Goal: Information Seeking & Learning: Learn about a topic

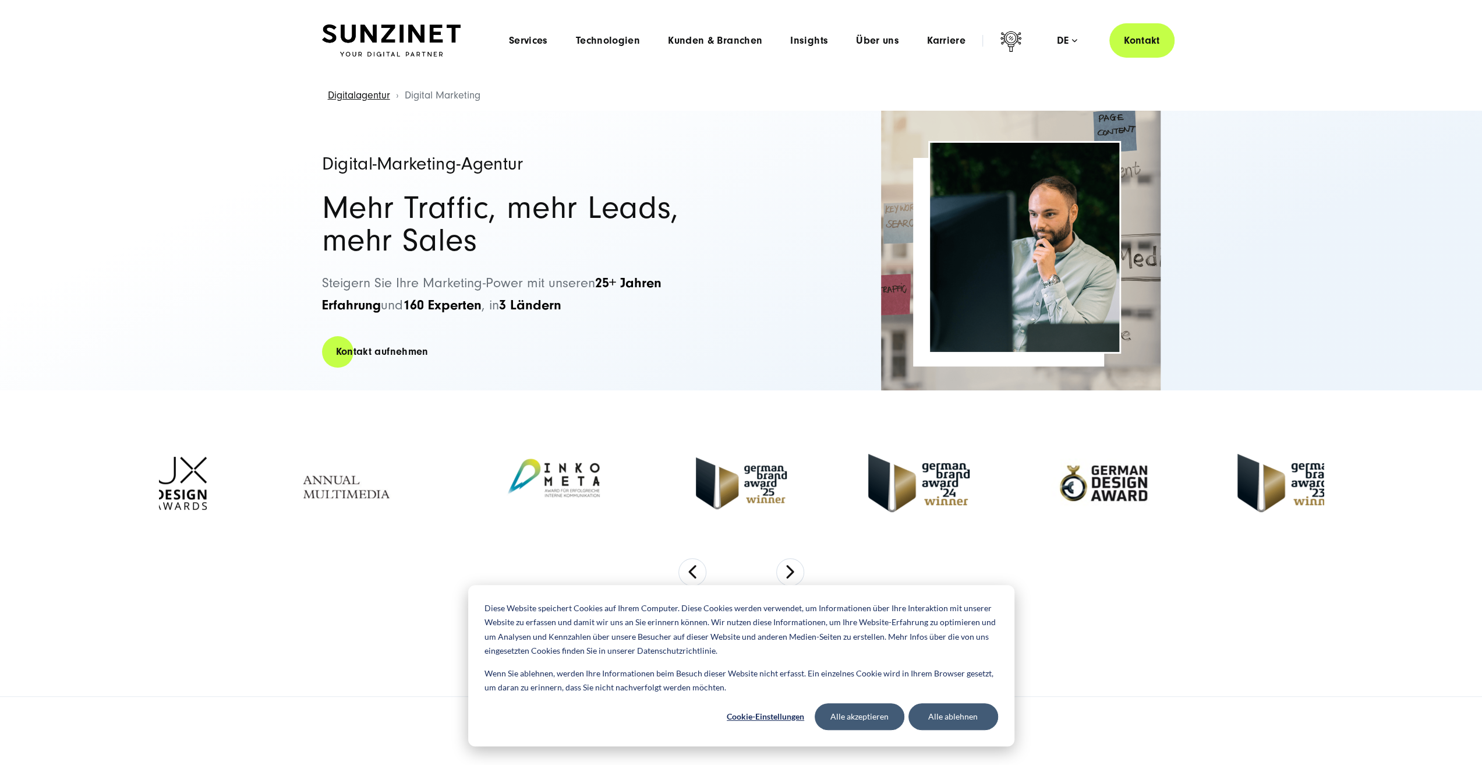
click at [747, 51] on div "Menu Services Menu Full Service Digitalagentur Wir lösen komplexe Herausforderu…" at bounding box center [835, 40] width 680 height 34
click at [745, 43] on span "Kunden & Branchen" at bounding box center [715, 41] width 94 height 12
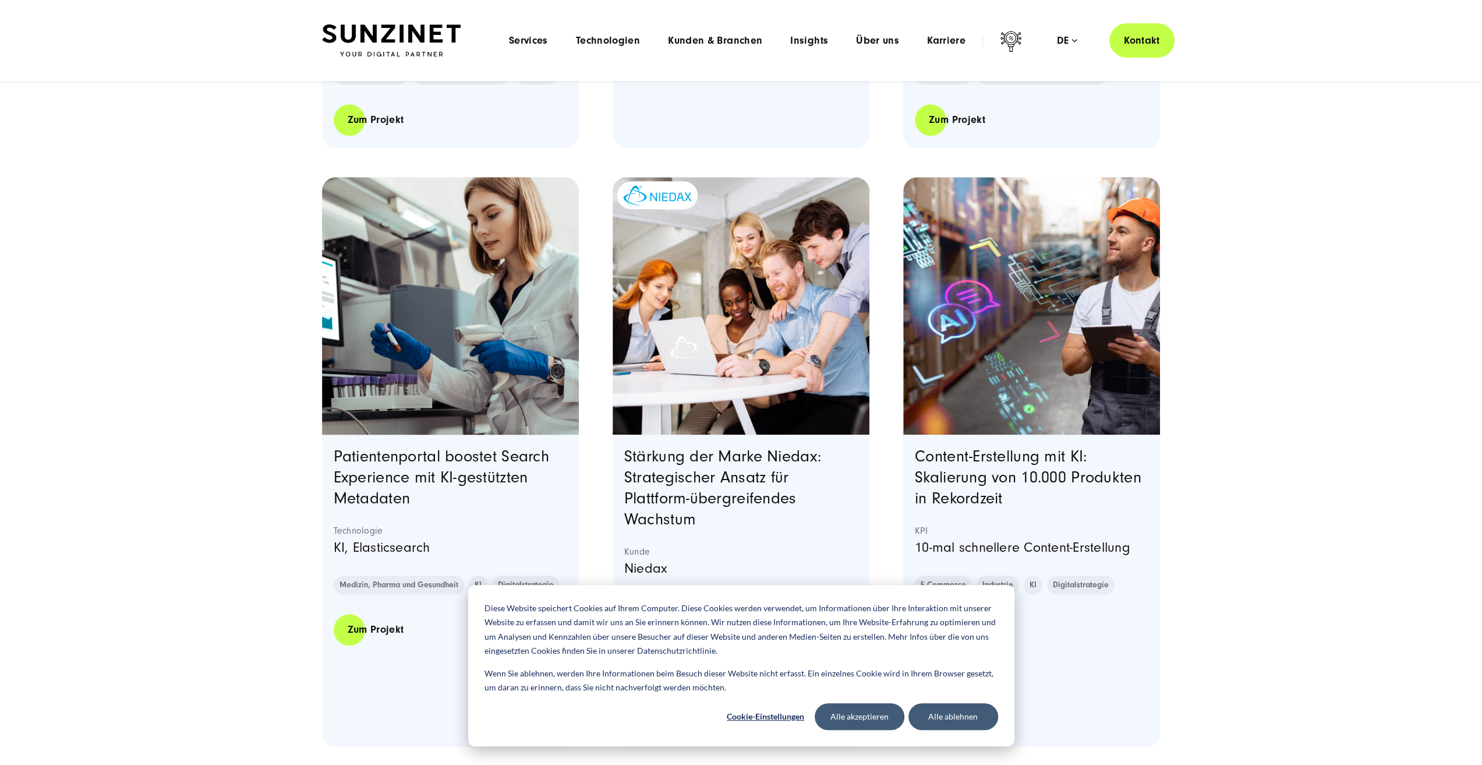
scroll to position [815, 0]
click at [842, 717] on button "Alle akzeptieren" at bounding box center [860, 716] width 90 height 27
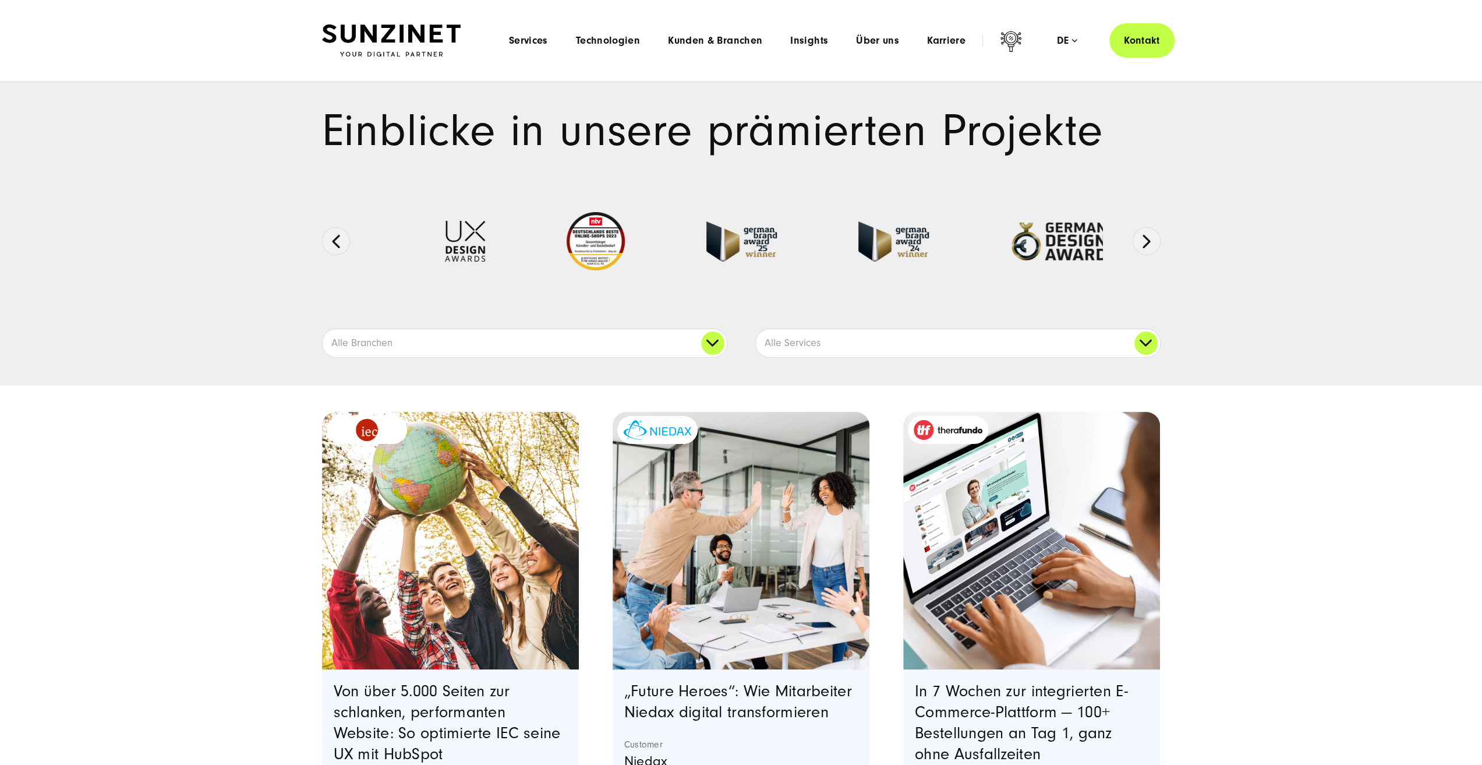
scroll to position [0, 0]
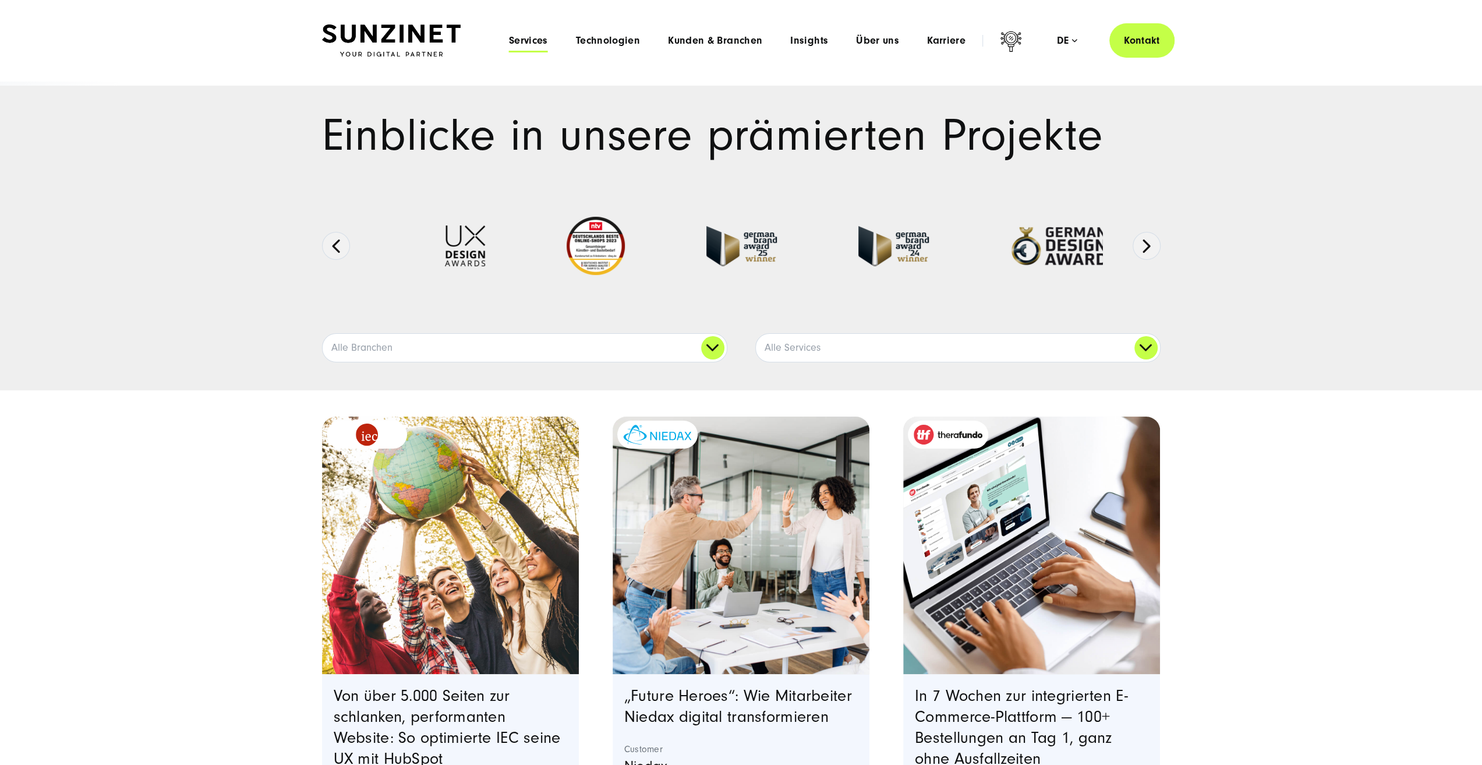
click at [536, 44] on span "Services" at bounding box center [528, 41] width 39 height 12
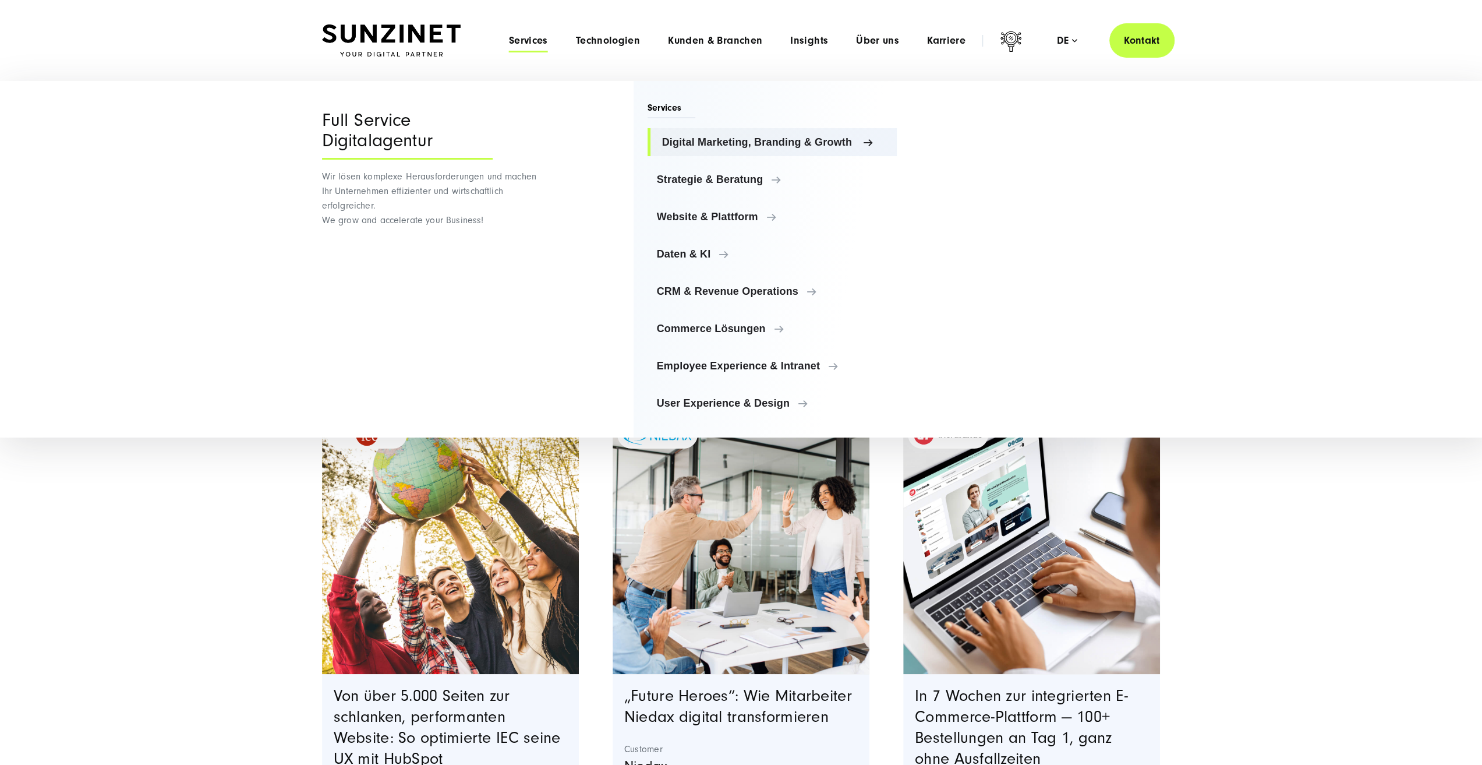
click at [808, 137] on span "Digital Marketing, Branding & Growth" at bounding box center [775, 142] width 226 height 12
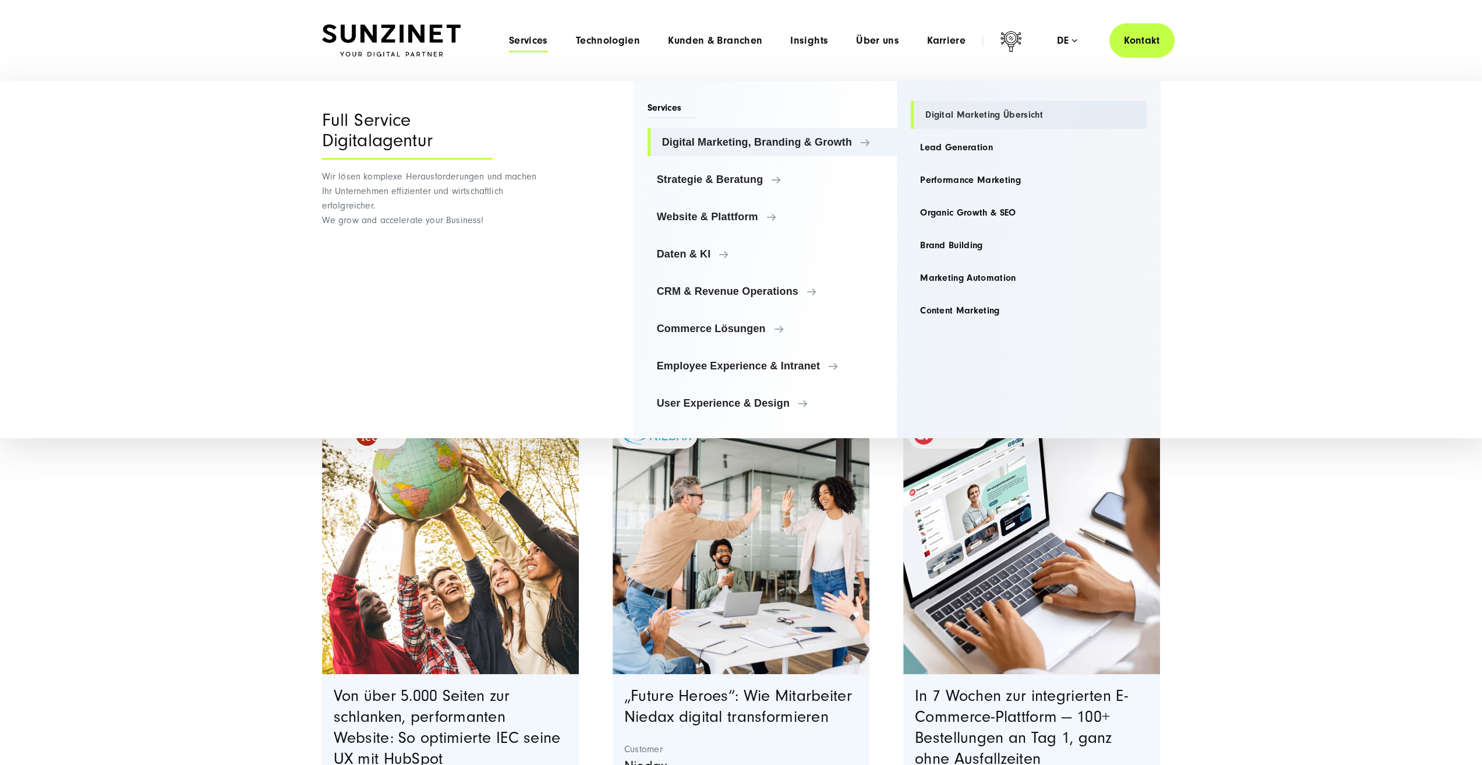
click at [985, 115] on link "Digital Marketing Übersicht" at bounding box center [1029, 115] width 236 height 28
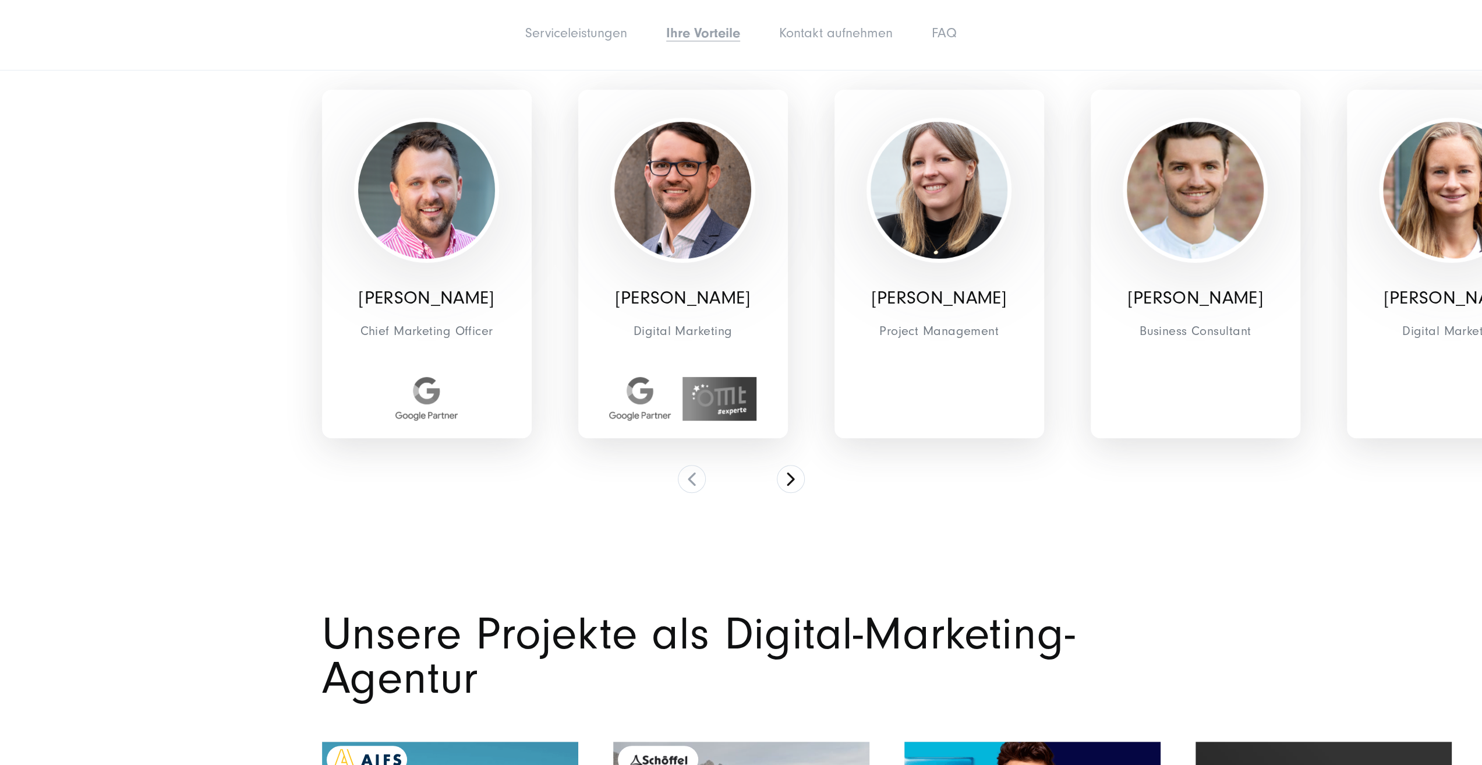
scroll to position [4892, 0]
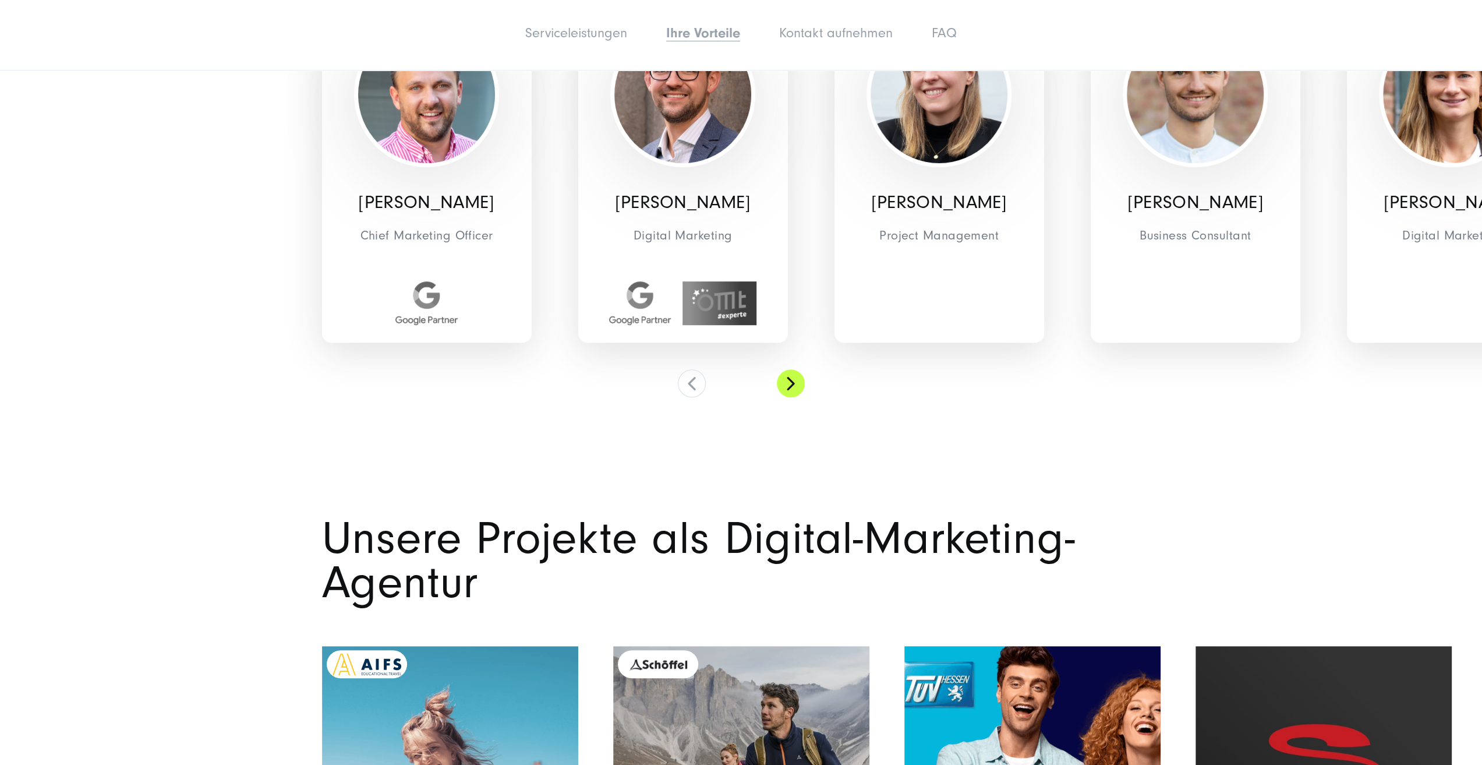
click at [785, 369] on button at bounding box center [791, 383] width 28 height 28
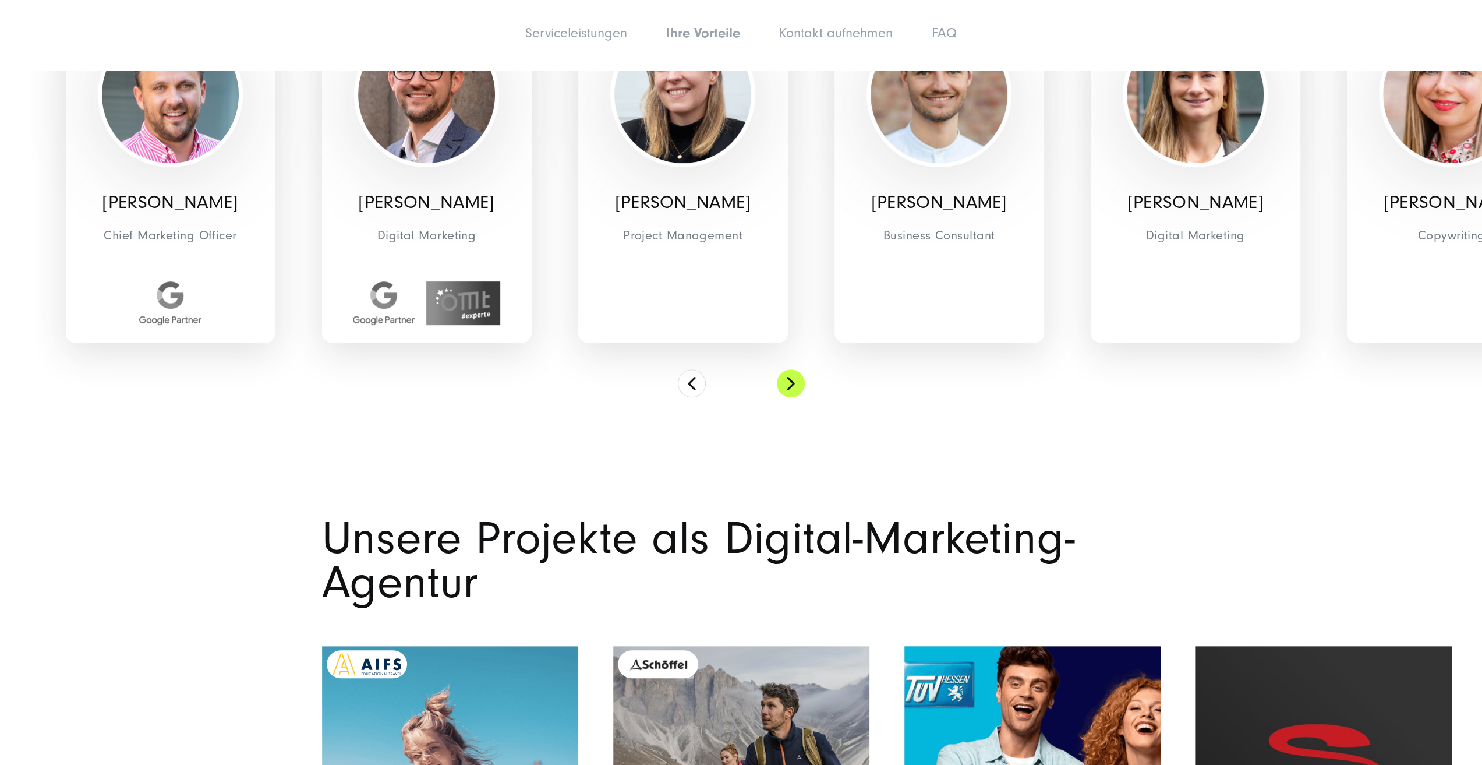
click at [785, 369] on button at bounding box center [791, 383] width 28 height 28
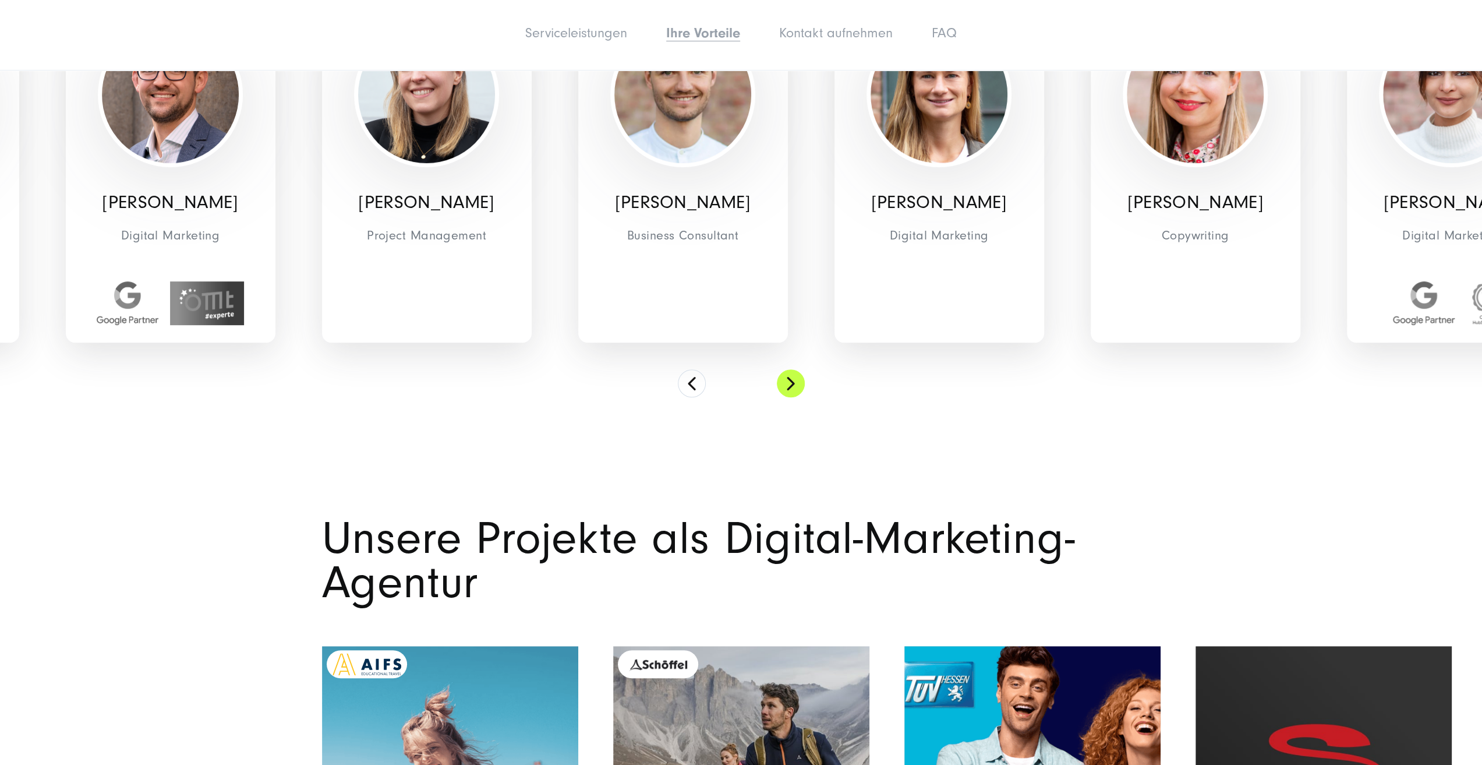
click at [785, 369] on button at bounding box center [791, 383] width 28 height 28
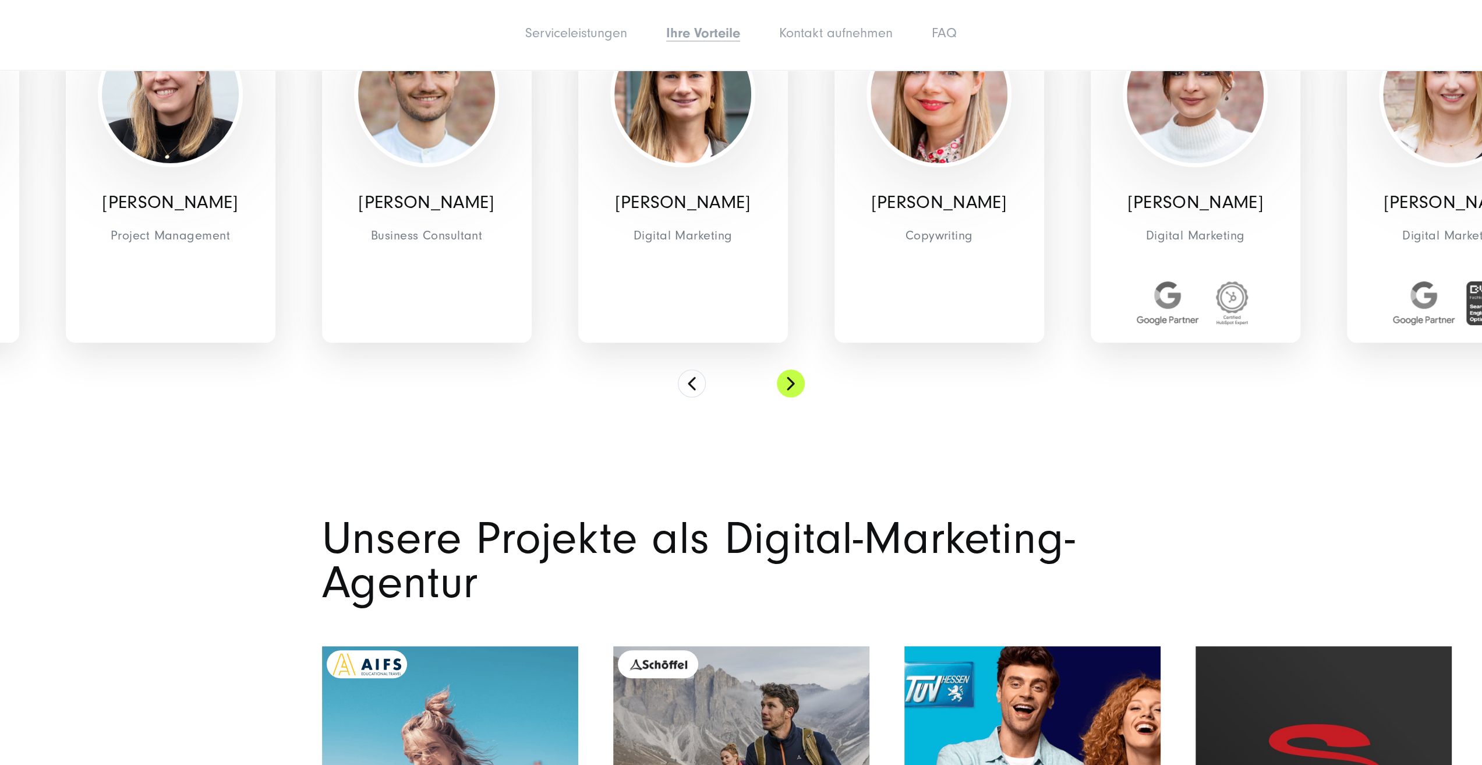
click at [785, 369] on button at bounding box center [791, 383] width 28 height 28
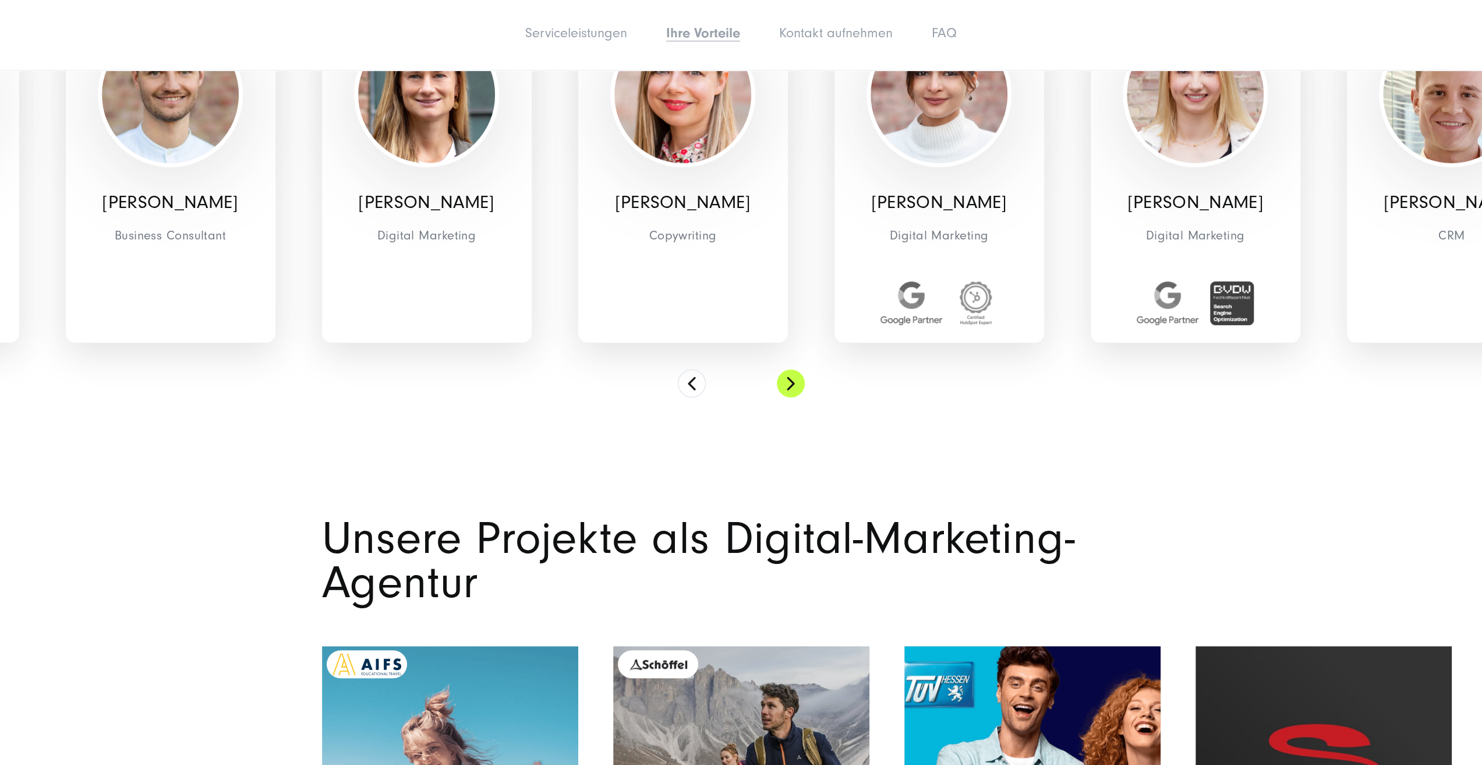
click at [785, 369] on button at bounding box center [791, 383] width 28 height 28
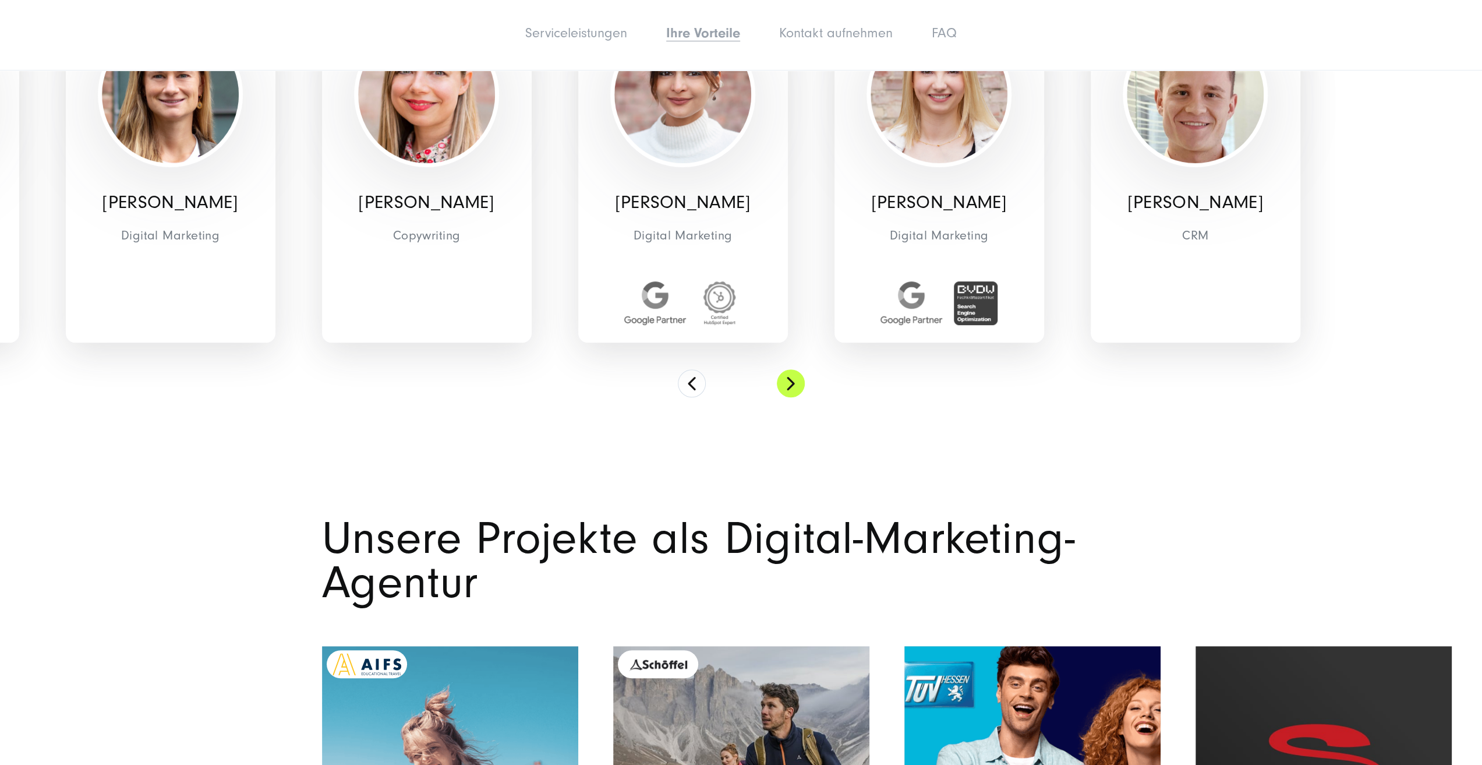
click at [785, 369] on button at bounding box center [791, 383] width 28 height 28
click at [691, 369] on button at bounding box center [692, 383] width 28 height 28
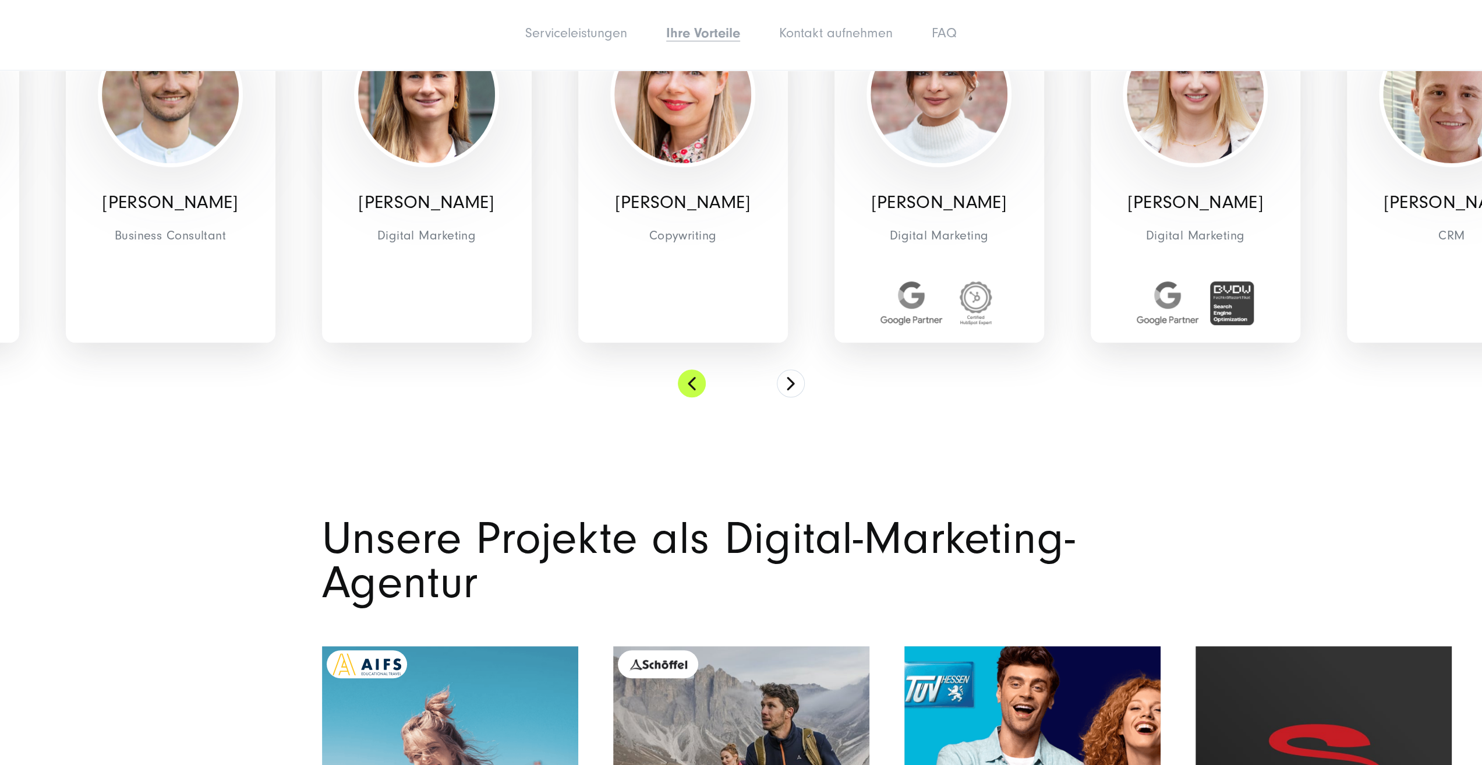
click at [691, 369] on button at bounding box center [692, 383] width 28 height 28
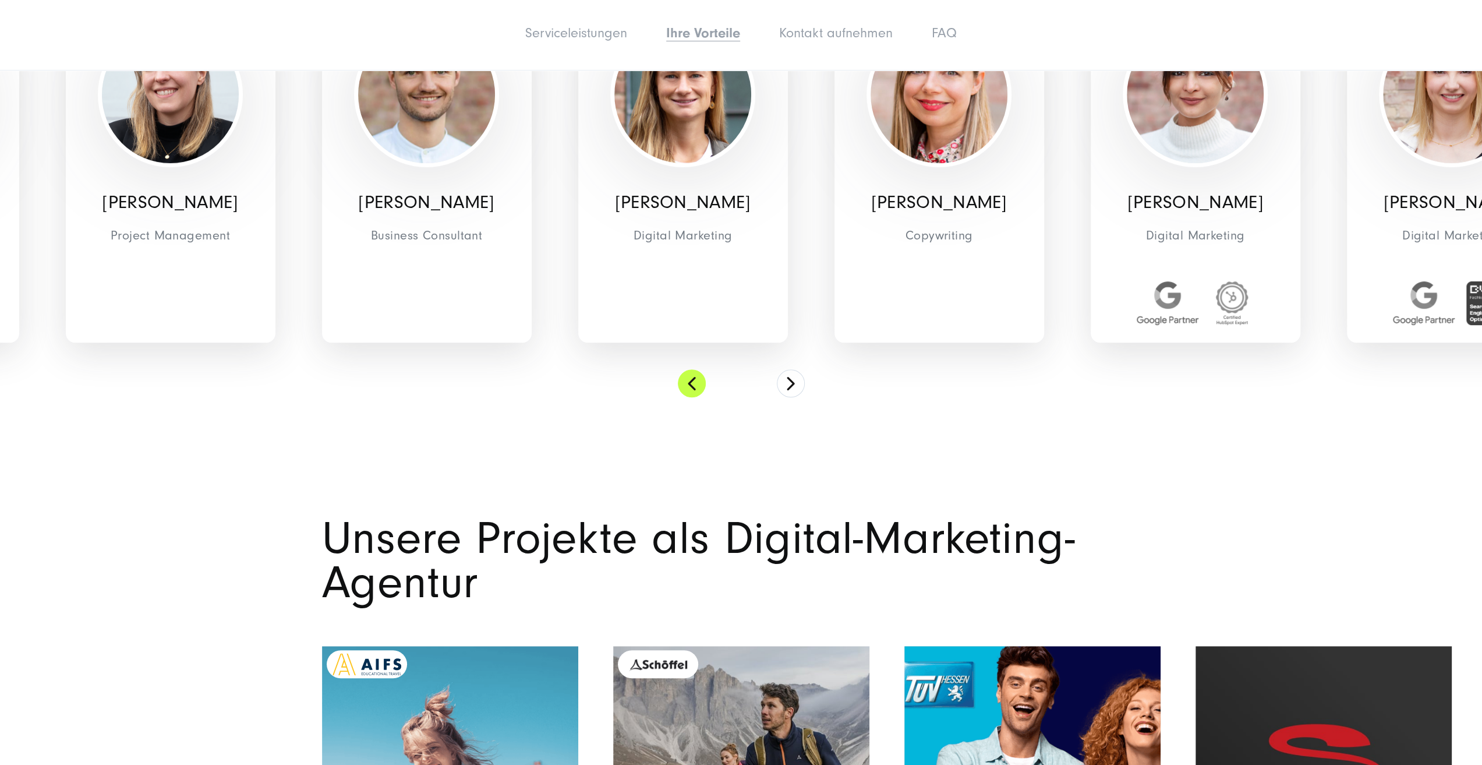
click at [691, 369] on button at bounding box center [692, 383] width 28 height 28
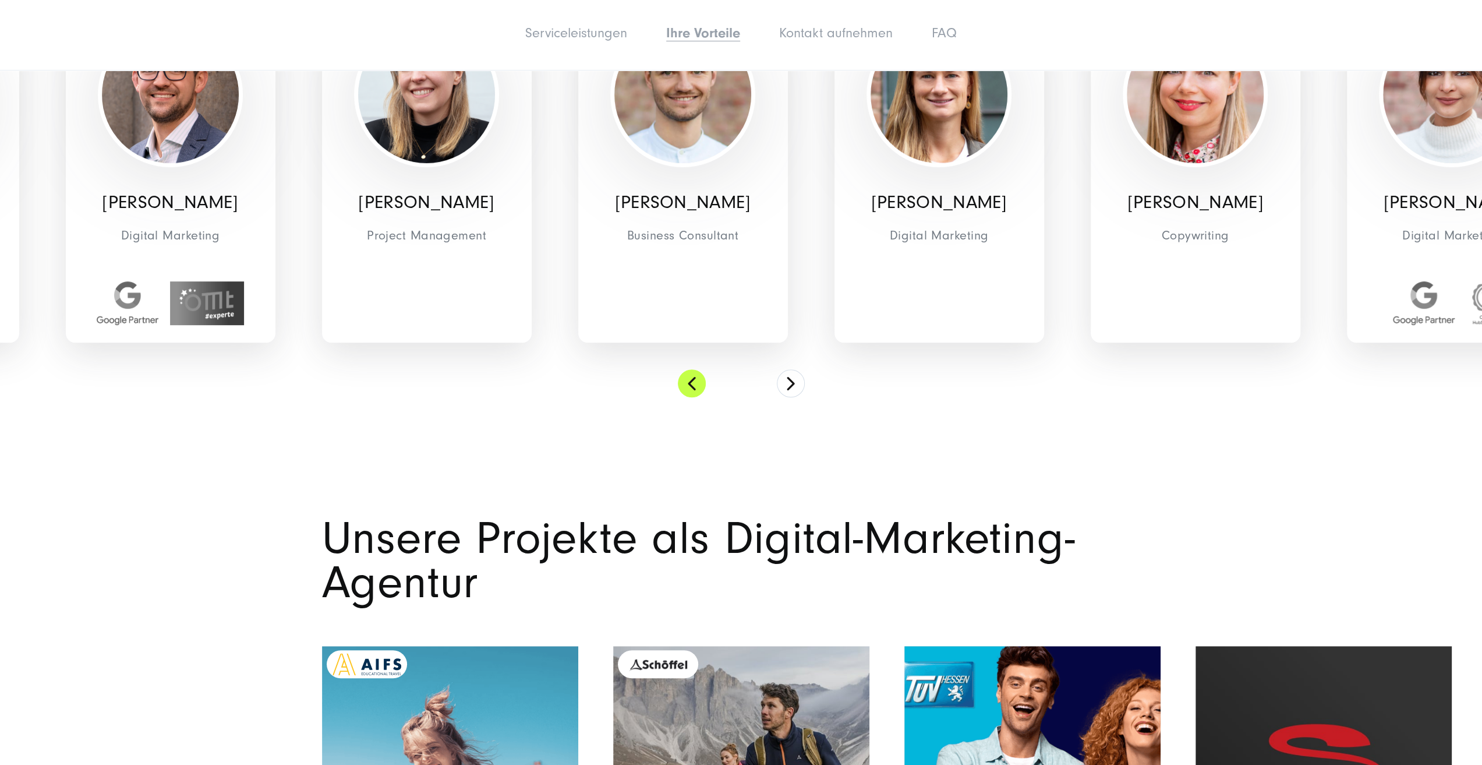
click at [691, 369] on button at bounding box center [692, 383] width 28 height 28
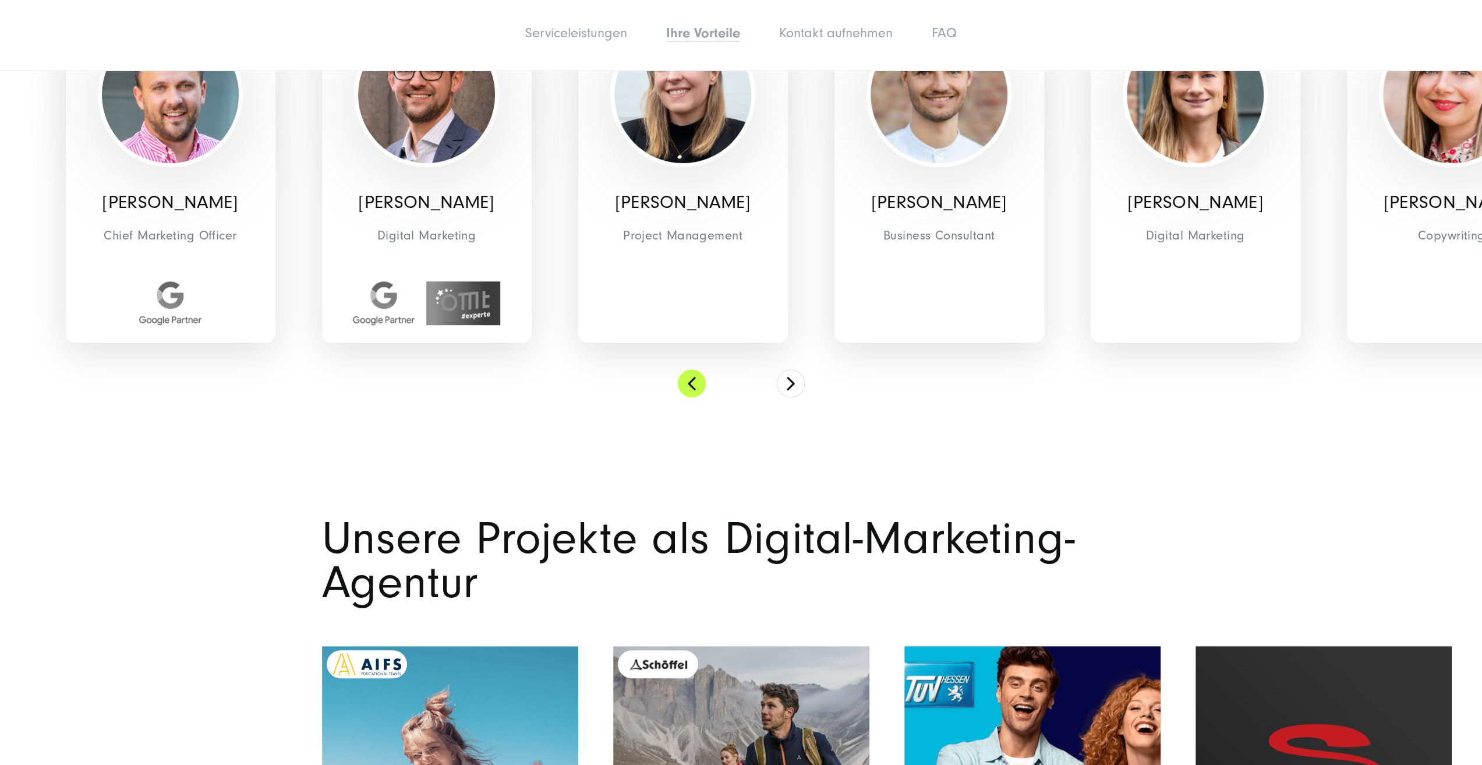
click at [691, 369] on button at bounding box center [692, 383] width 28 height 28
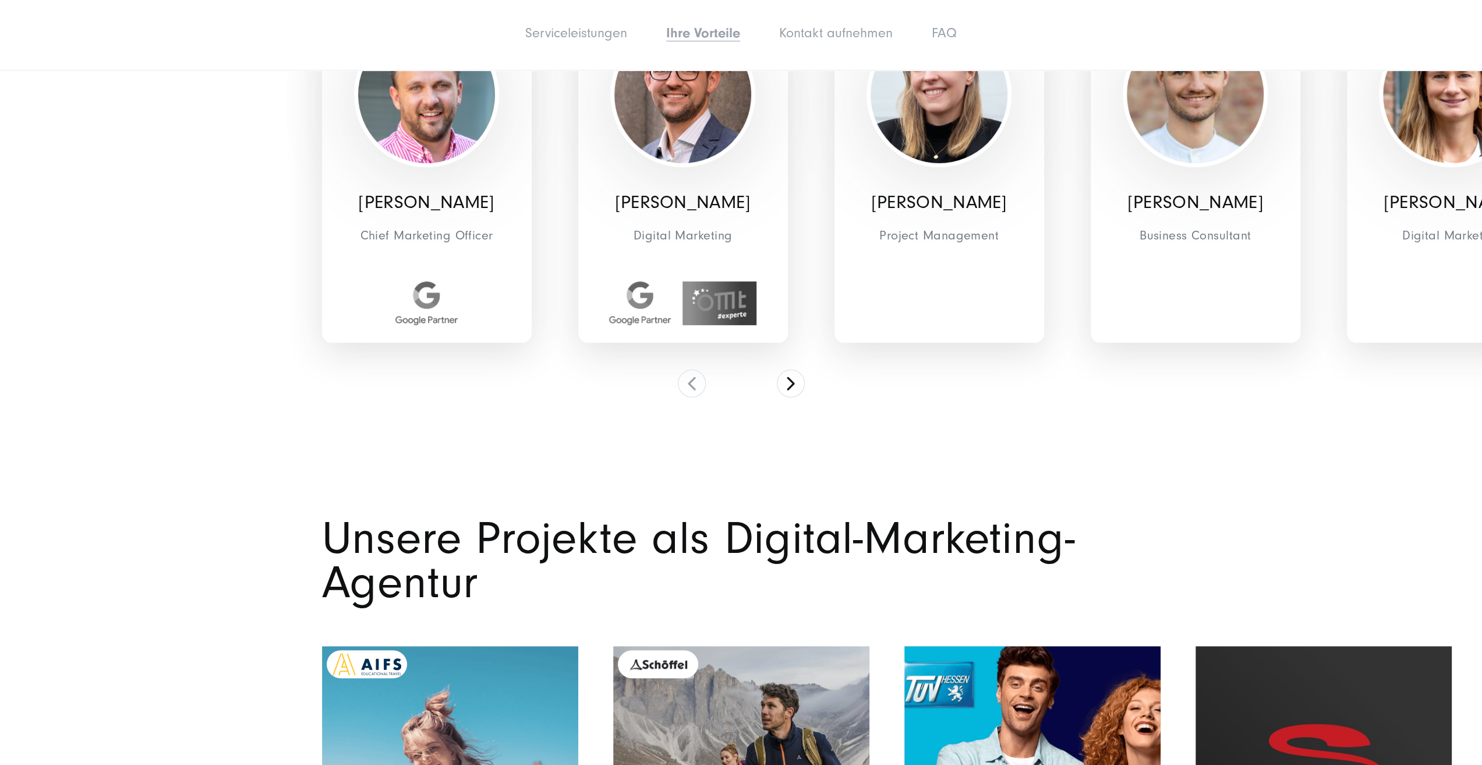
click at [715, 191] on p "[PERSON_NAME]" at bounding box center [683, 202] width 192 height 22
click at [702, 118] on img at bounding box center [682, 94] width 137 height 137
click at [687, 191] on p "[PERSON_NAME]" at bounding box center [683, 202] width 192 height 22
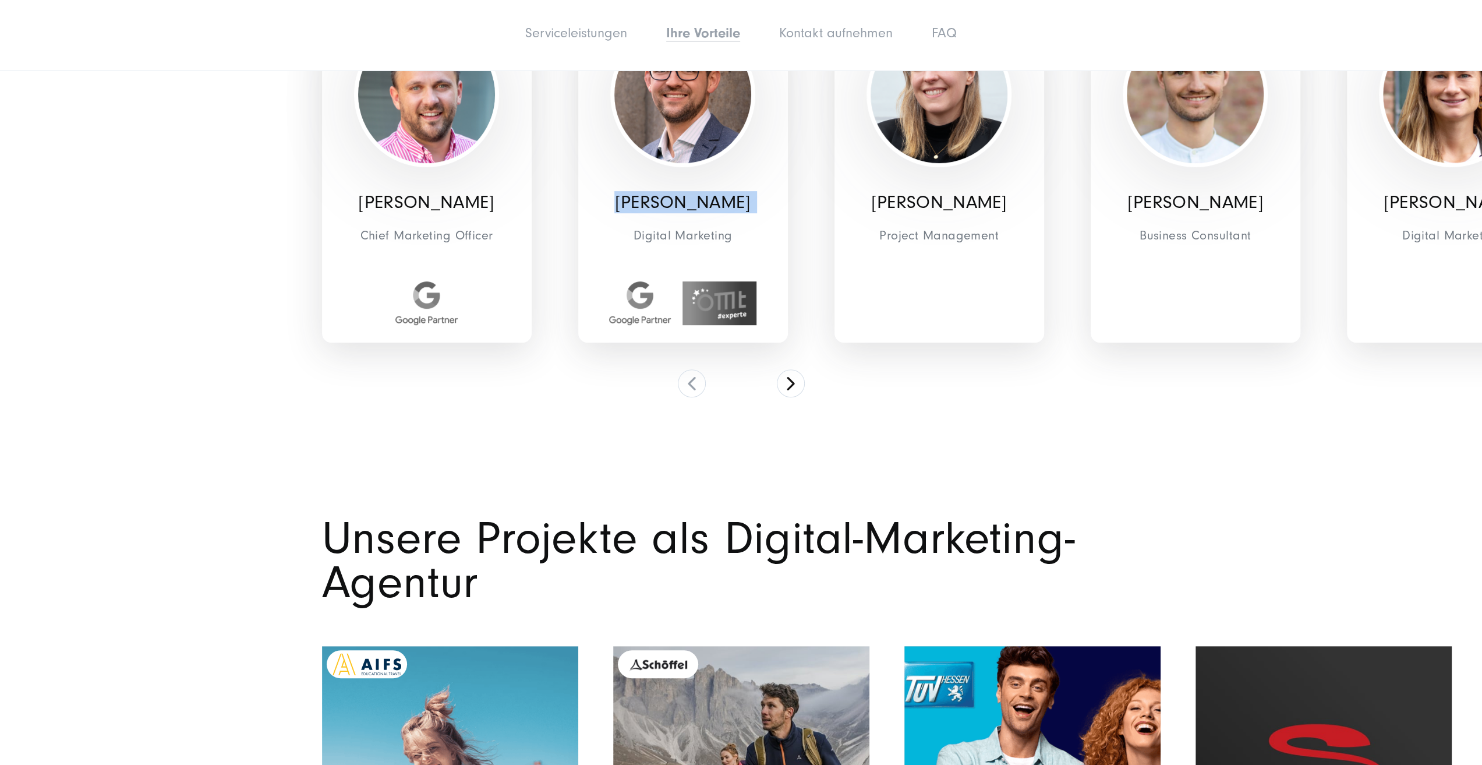
copy div "[PERSON_NAME]"
